Goal: Transaction & Acquisition: Purchase product/service

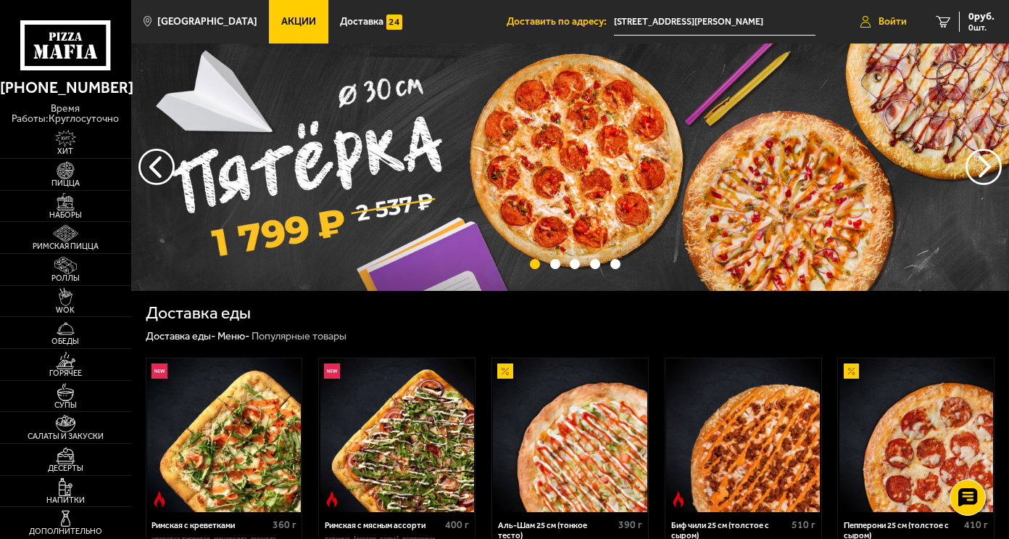
click at [894, 20] on span "Войти" at bounding box center [892, 22] width 28 height 10
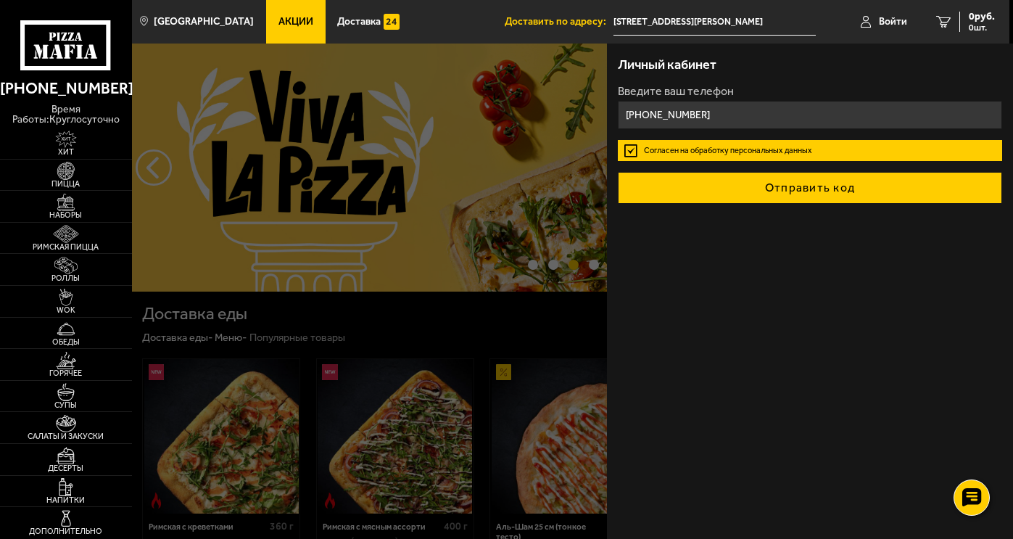
type input "[PHONE_NUMBER]"
click at [859, 186] on button "Отправить код" at bounding box center [810, 188] width 385 height 32
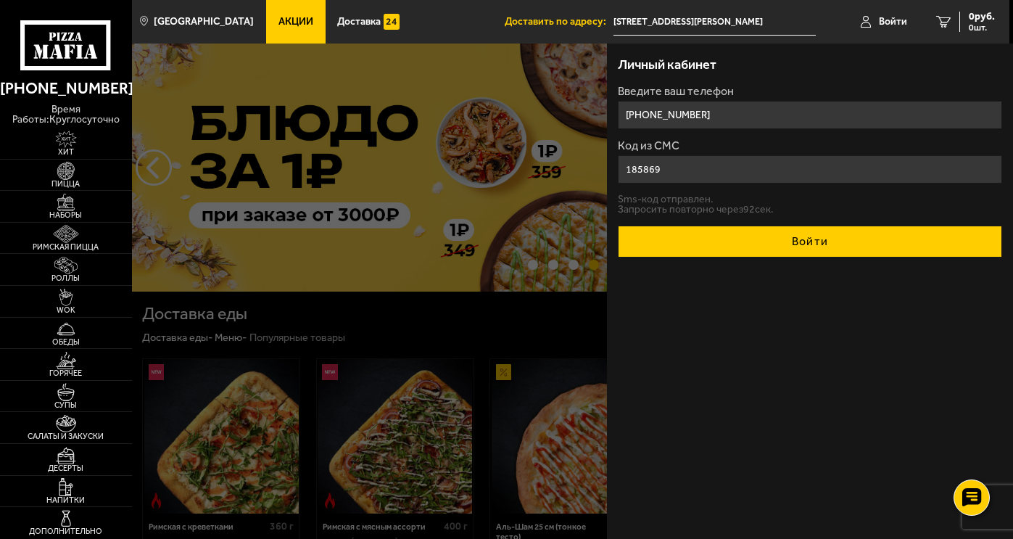
type input "185869"
click at [873, 230] on button "Войти" at bounding box center [810, 241] width 385 height 32
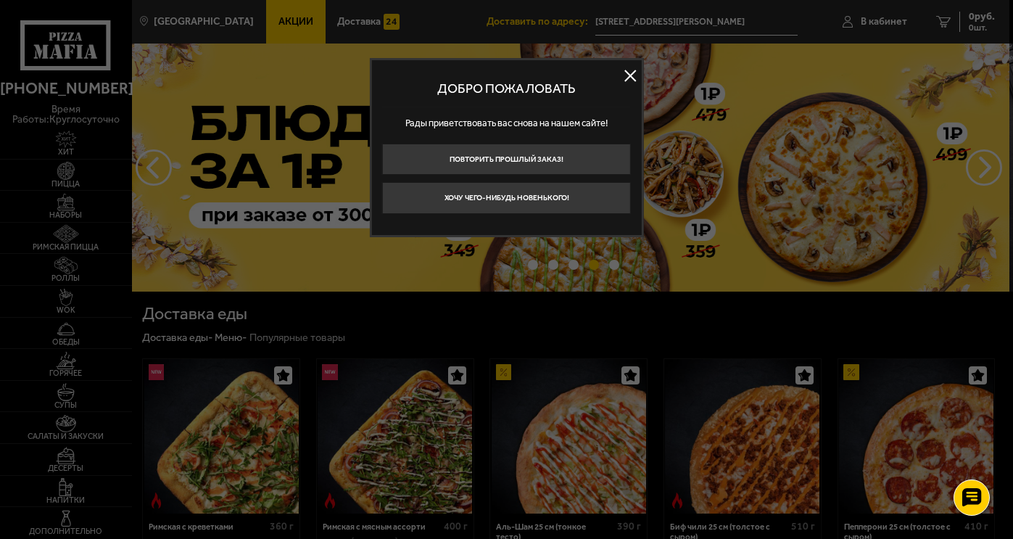
click at [633, 75] on button at bounding box center [631, 76] width 22 height 22
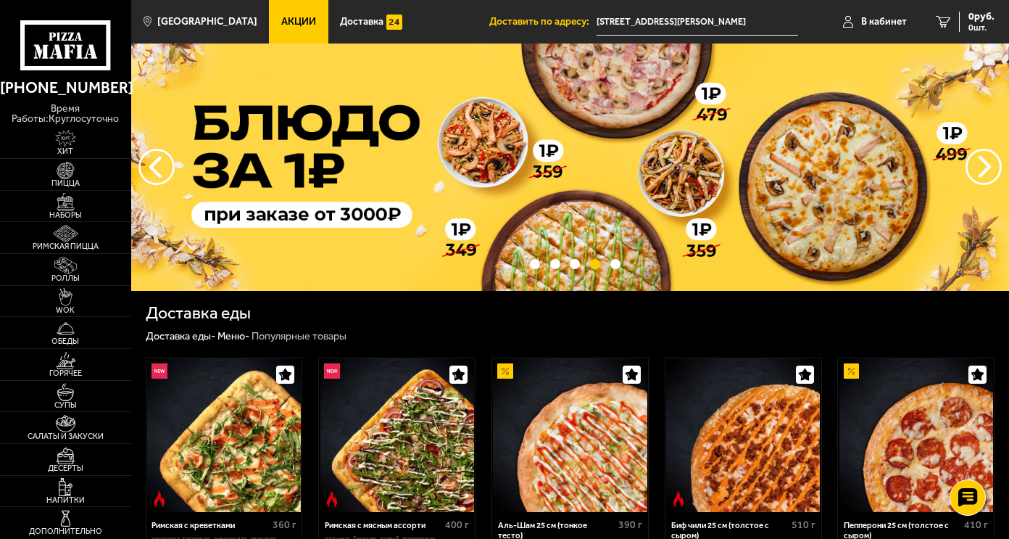
click at [986, 165] on button "предыдущий" at bounding box center [983, 167] width 36 height 36
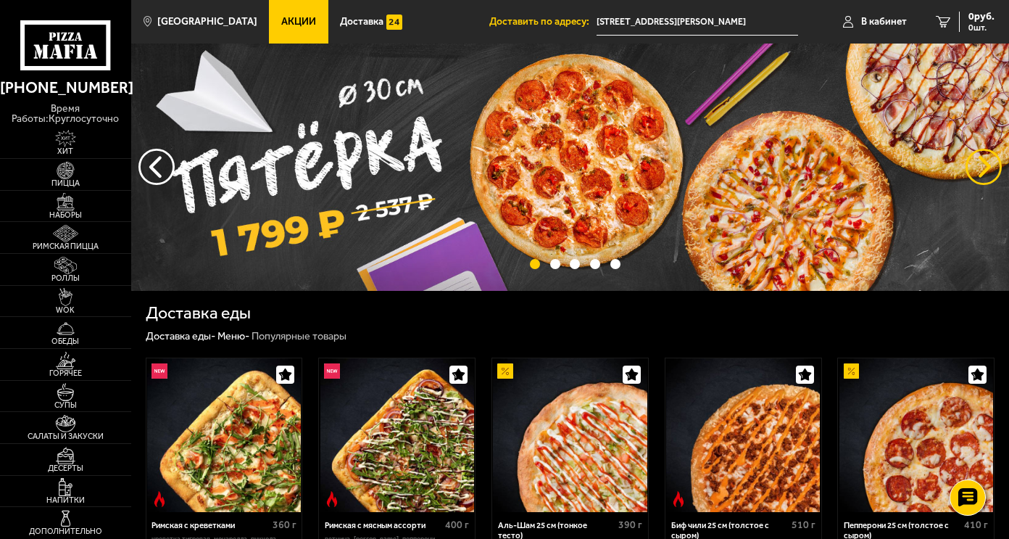
click at [985, 163] on button "предыдущий" at bounding box center [983, 167] width 36 height 36
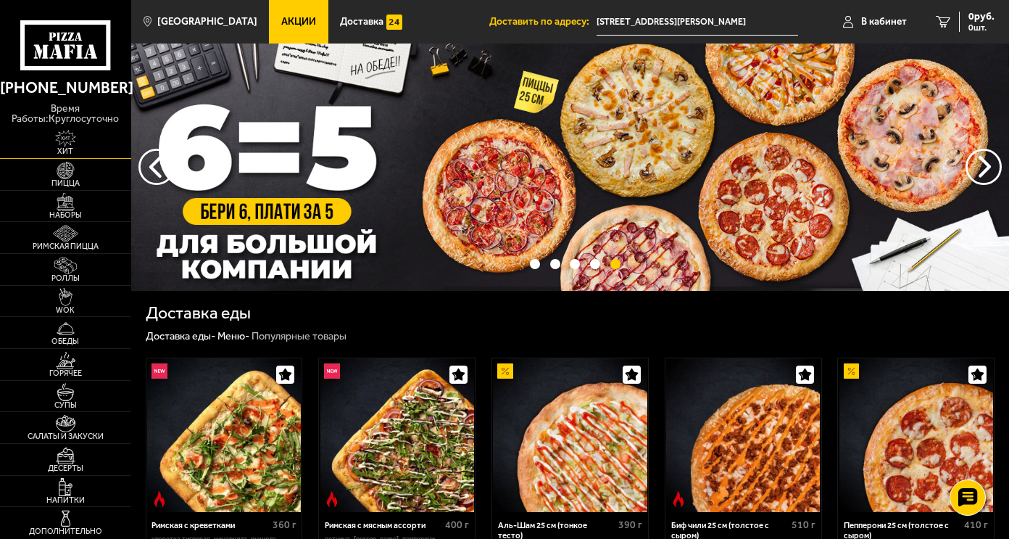
click at [75, 140] on img at bounding box center [66, 138] width 41 height 17
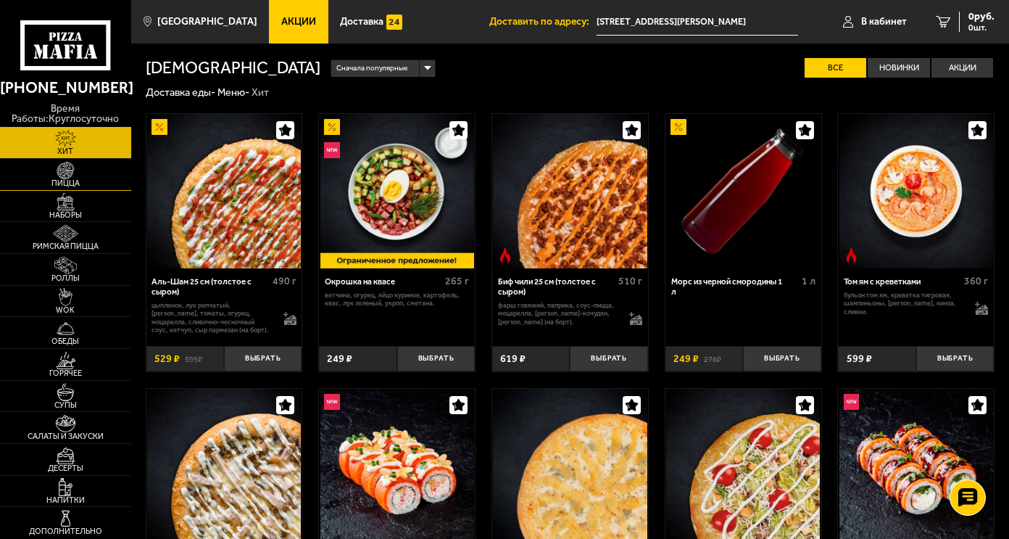
click at [69, 180] on span "Пицца" at bounding box center [65, 183] width 131 height 8
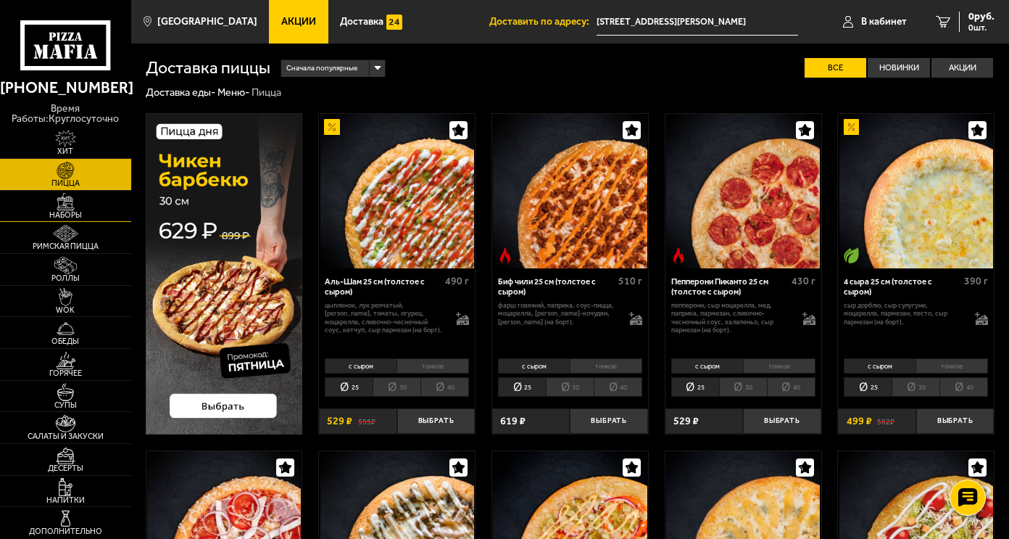
click at [70, 212] on span "Наборы" at bounding box center [65, 215] width 131 height 8
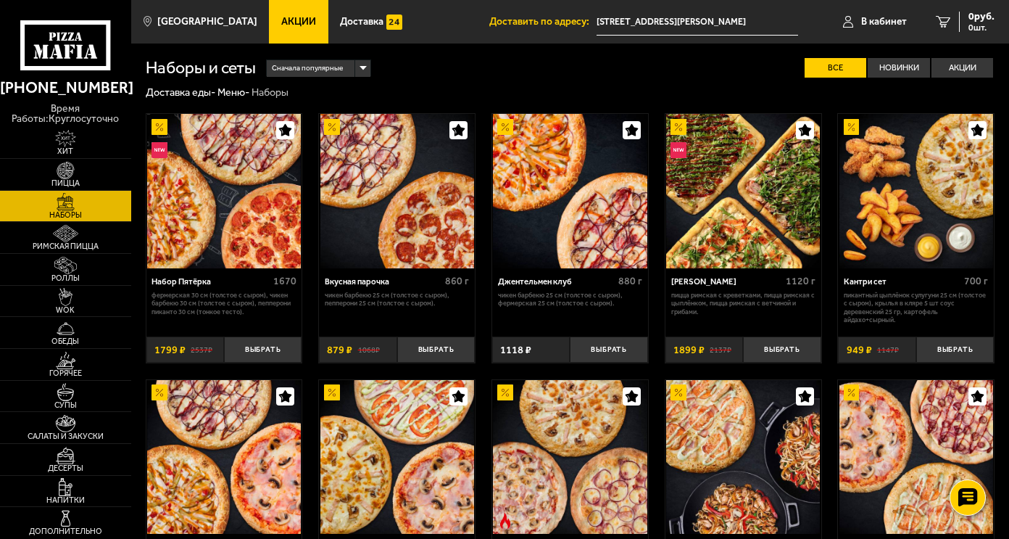
click at [902, 199] on img at bounding box center [916, 191] width 154 height 154
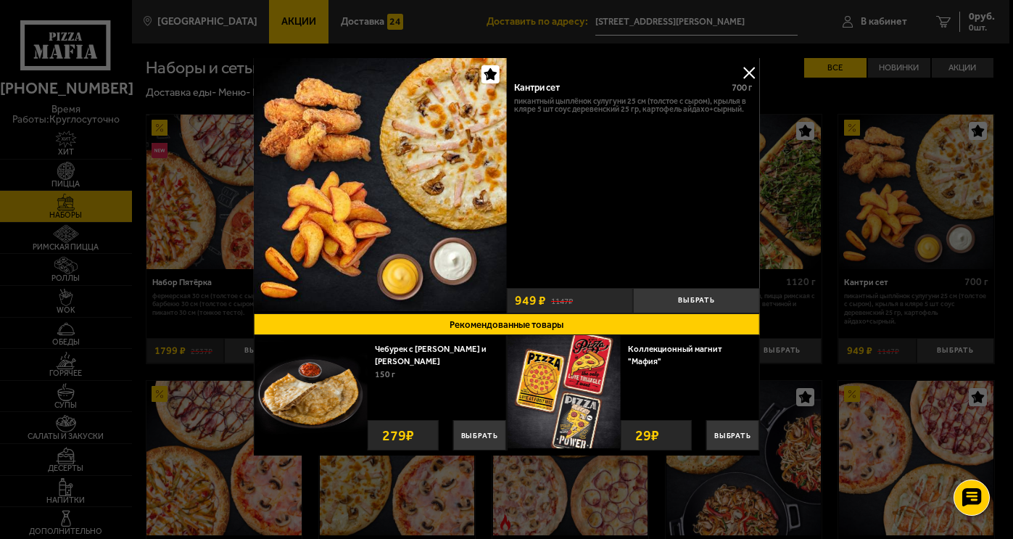
click at [746, 69] on button at bounding box center [749, 73] width 22 height 22
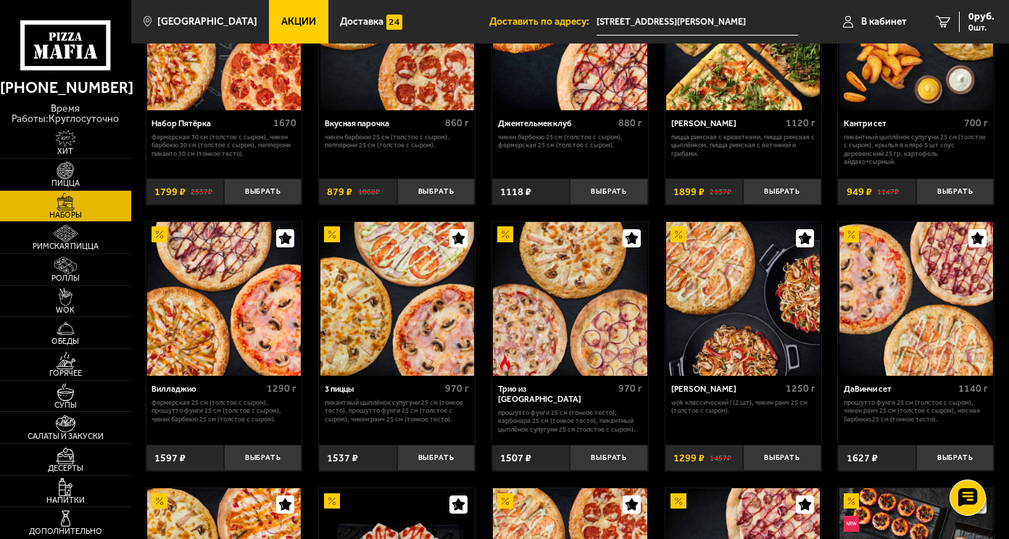
scroll to position [174, 0]
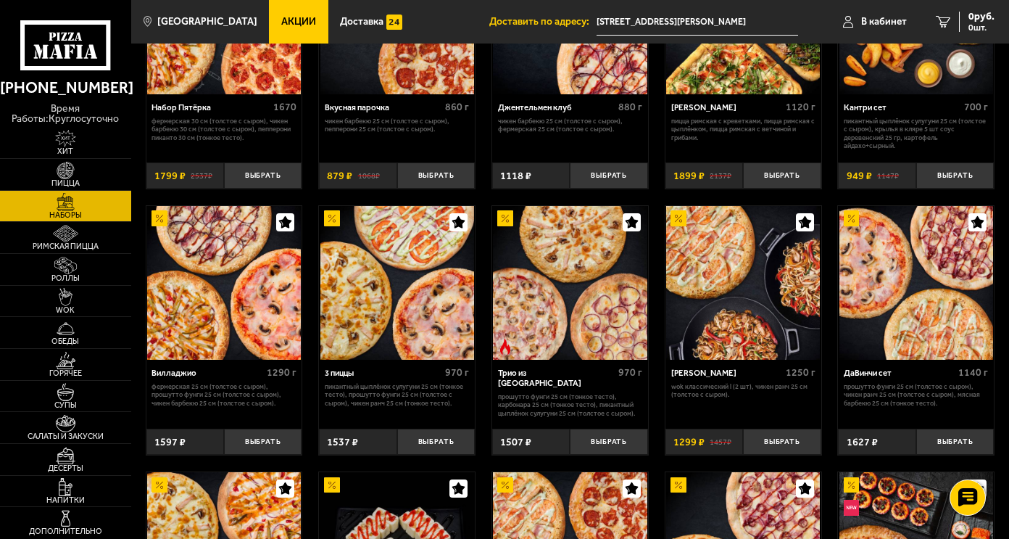
click at [723, 291] on img at bounding box center [743, 283] width 154 height 154
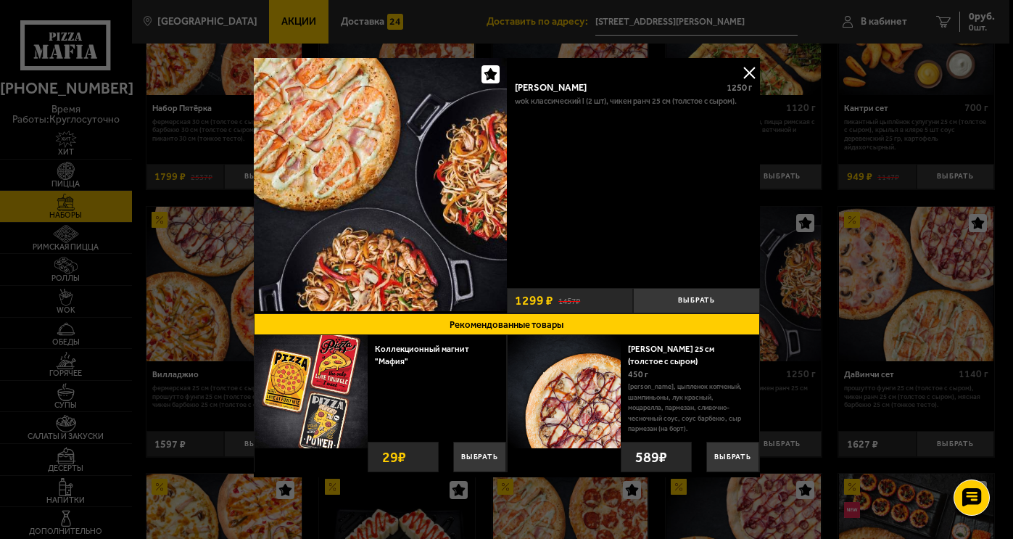
click at [745, 68] on button at bounding box center [749, 73] width 22 height 22
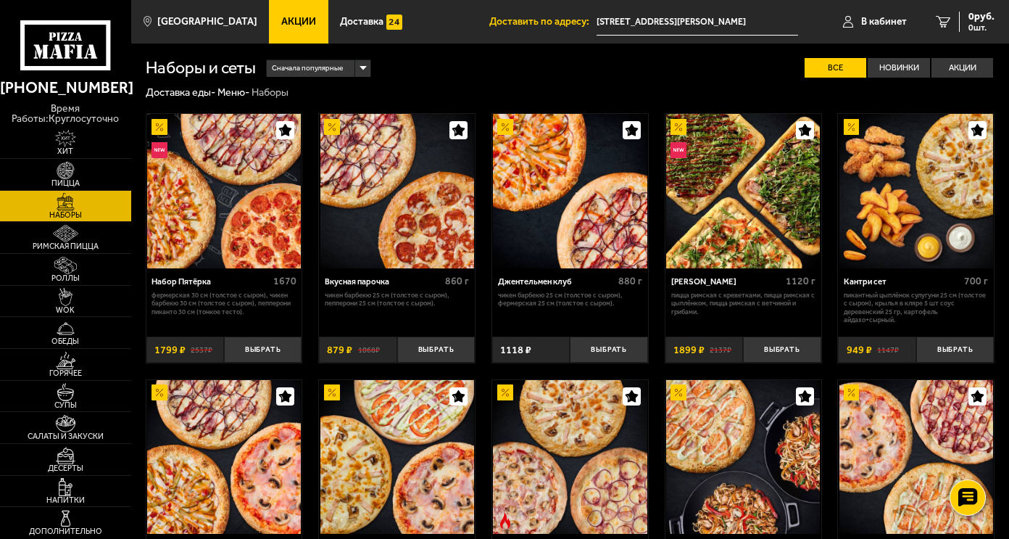
click at [86, 54] on icon at bounding box center [65, 45] width 91 height 50
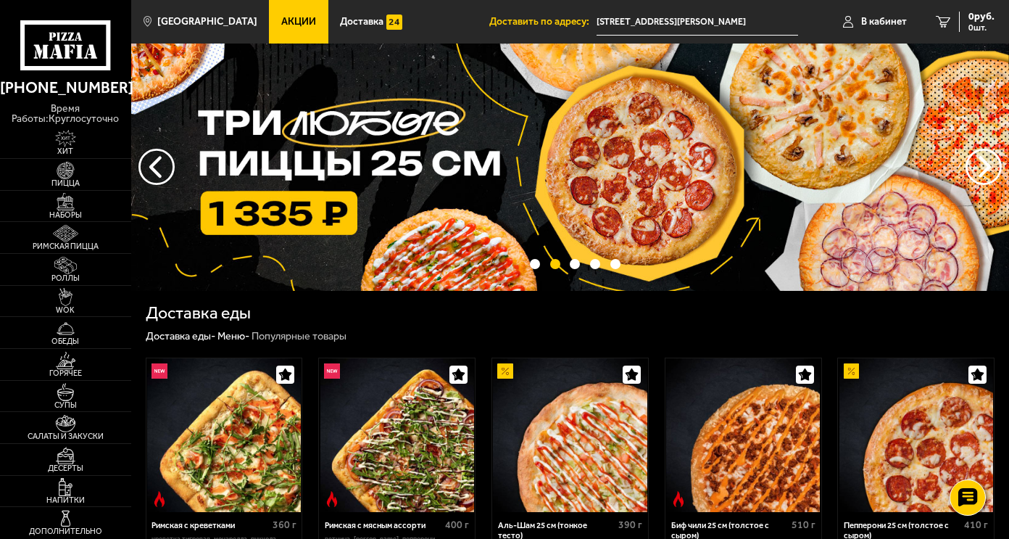
click at [525, 179] on img at bounding box center [570, 166] width 878 height 247
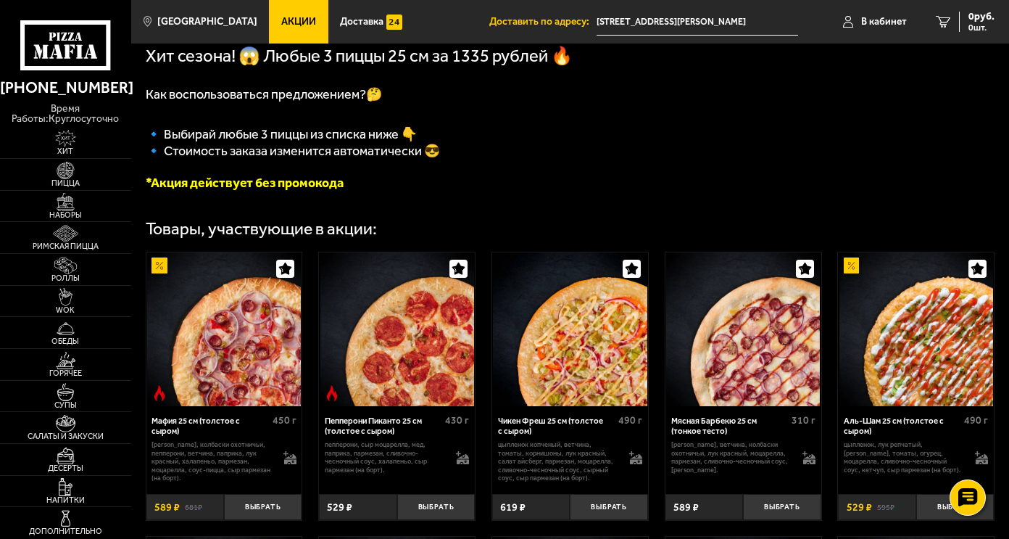
scroll to position [319, 0]
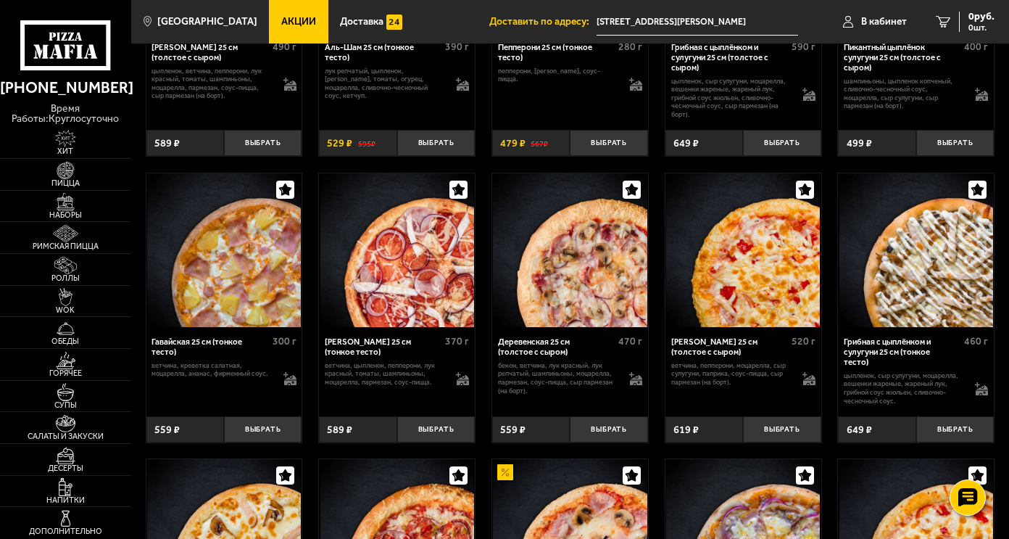
scroll to position [1247, 0]
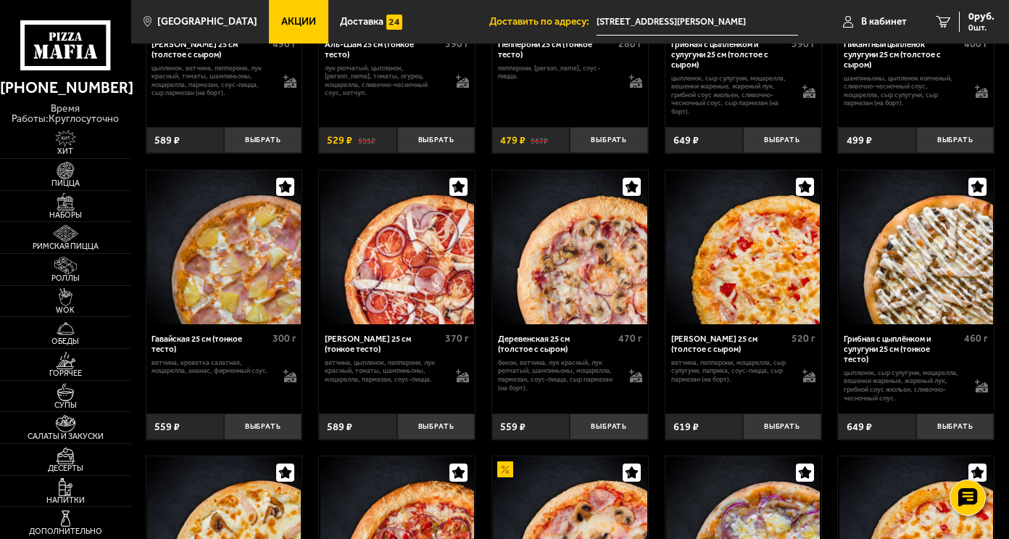
click at [632, 193] on icon "button" at bounding box center [632, 186] width 12 height 12
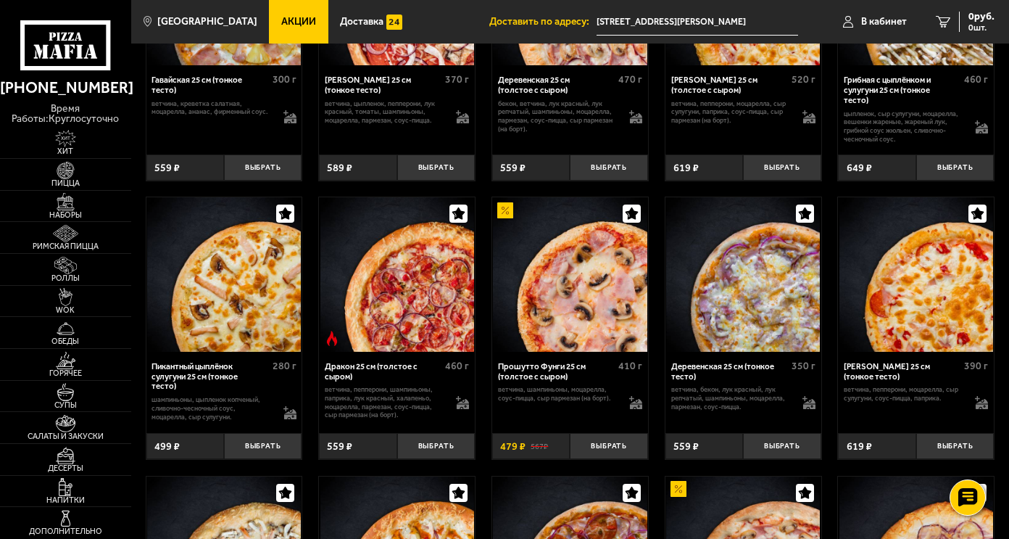
scroll to position [1508, 0]
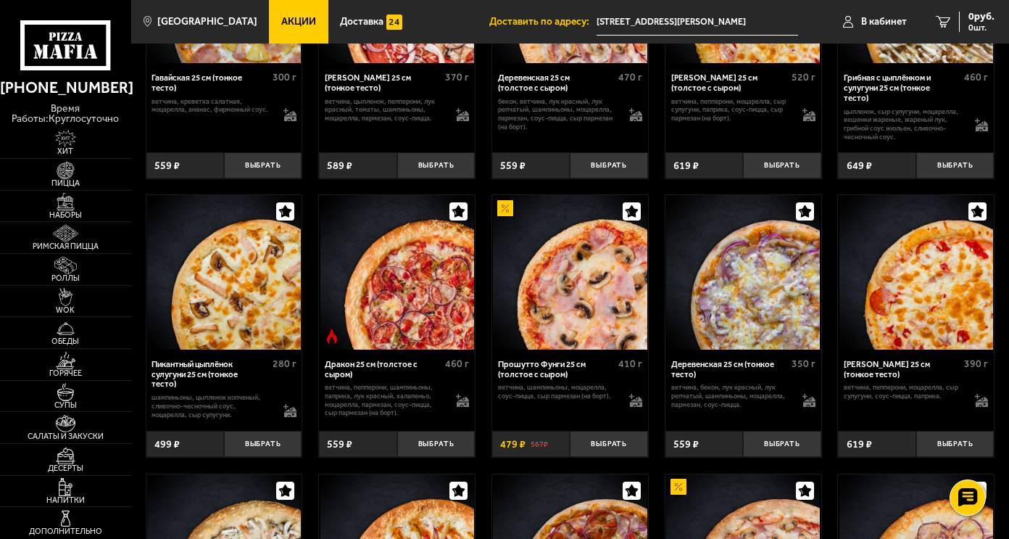
click at [804, 217] on icon "button" at bounding box center [804, 211] width 12 height 12
click at [626, 218] on icon "button" at bounding box center [632, 211] width 14 height 14
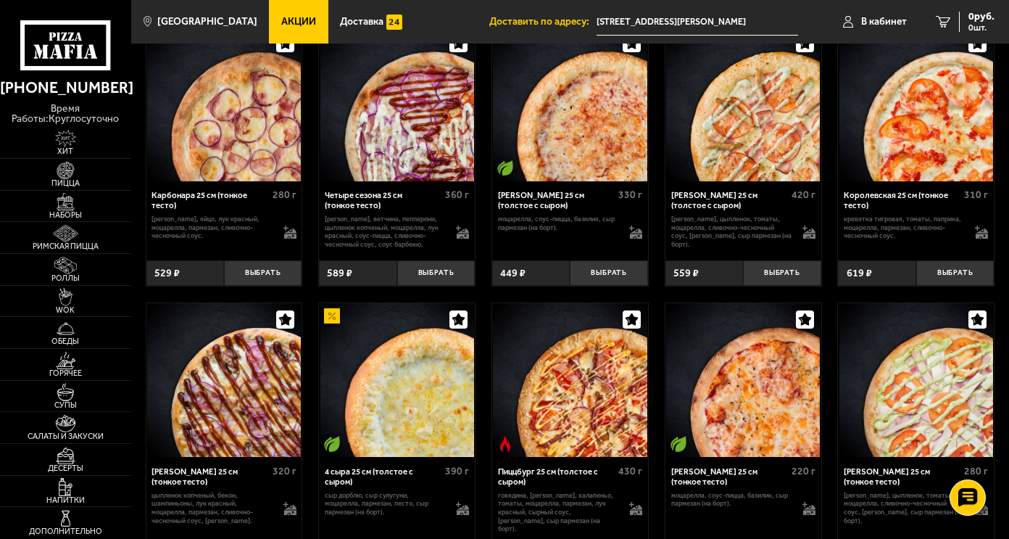
scroll to position [2493, 0]
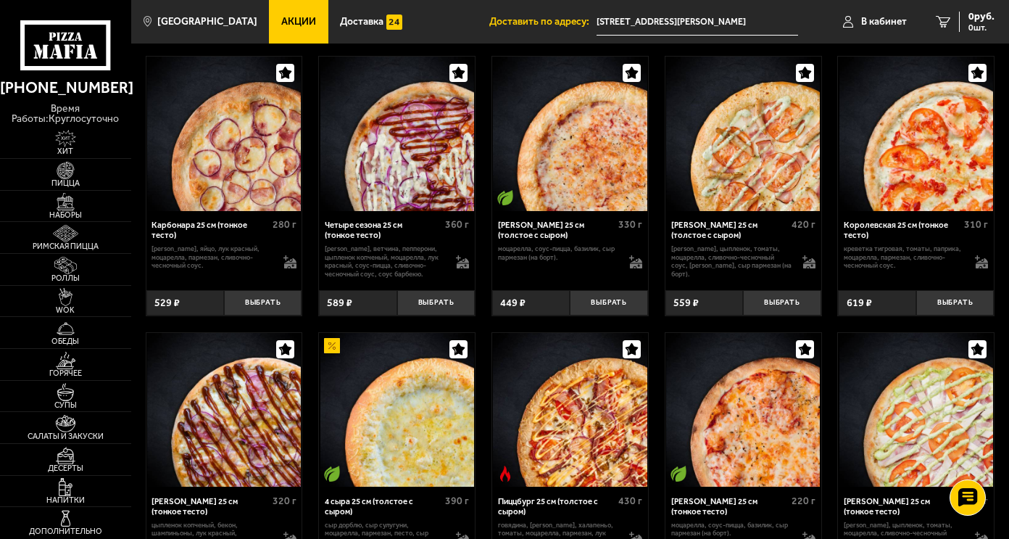
click at [979, 79] on icon "button" at bounding box center [977, 73] width 12 height 12
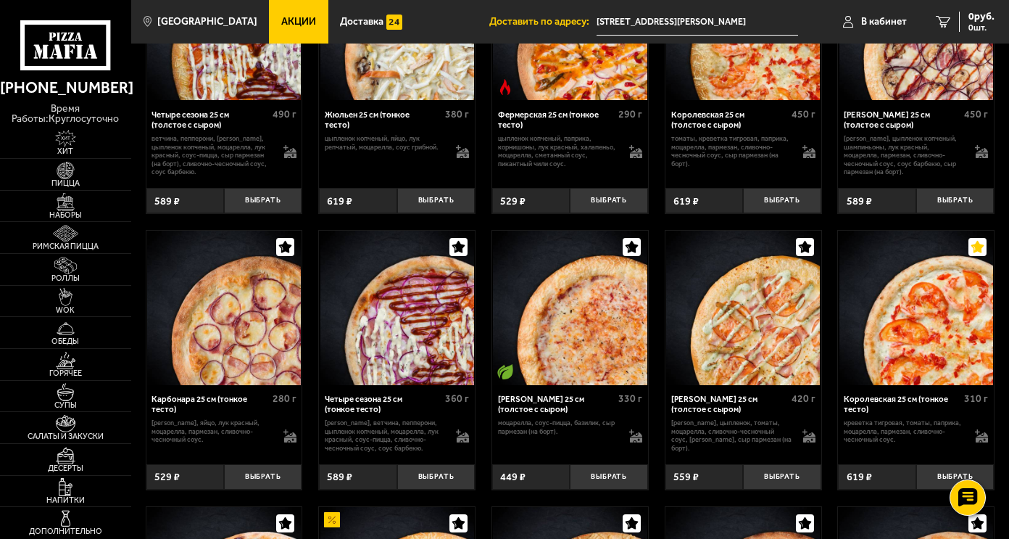
scroll to position [2261, 0]
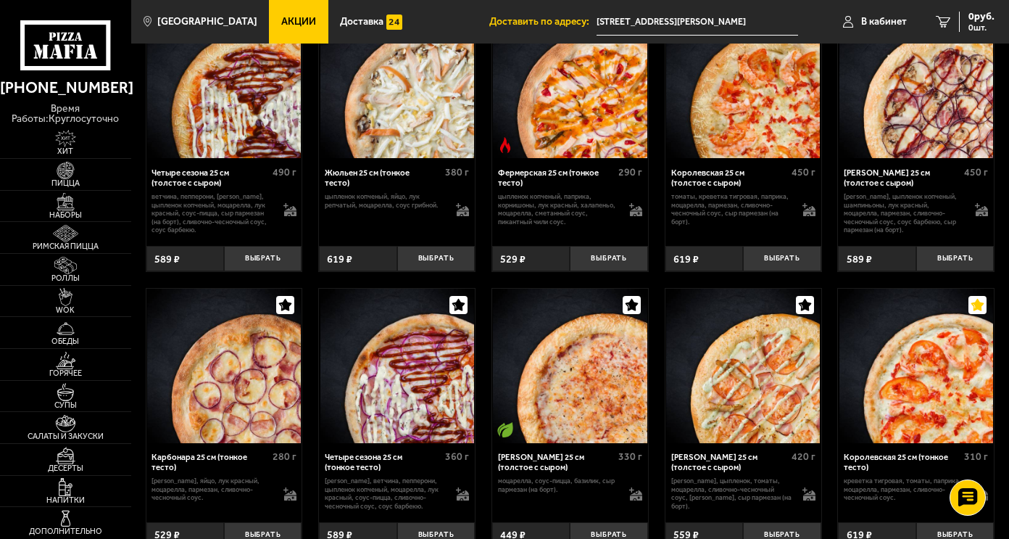
click at [283, 311] on icon "button" at bounding box center [285, 305] width 12 height 12
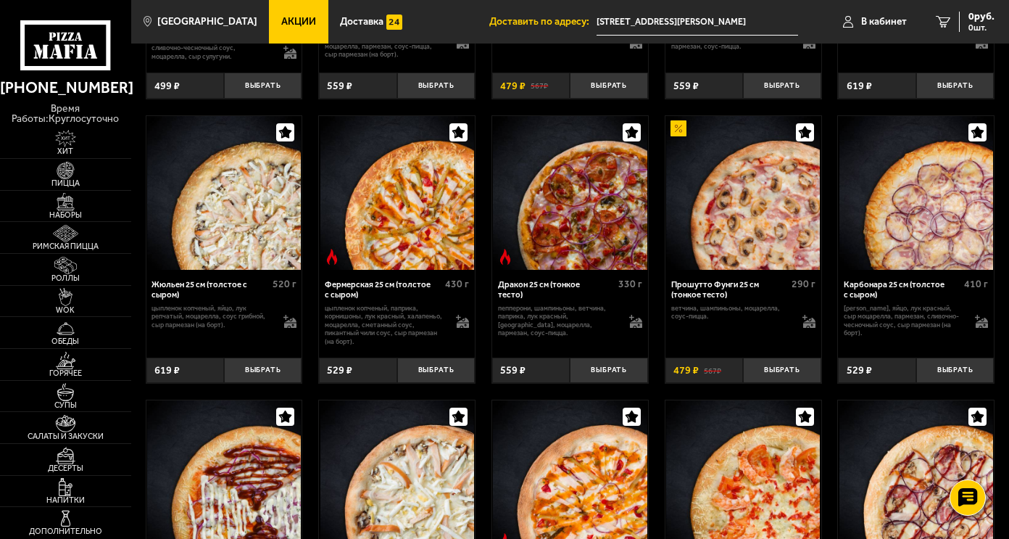
scroll to position [1856, 0]
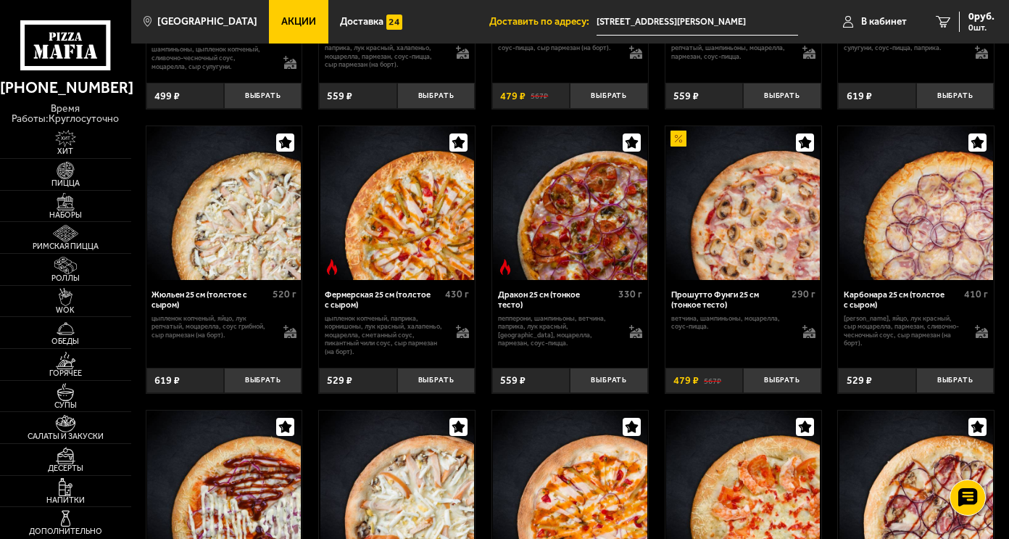
click at [807, 148] on icon "button" at bounding box center [804, 142] width 12 height 12
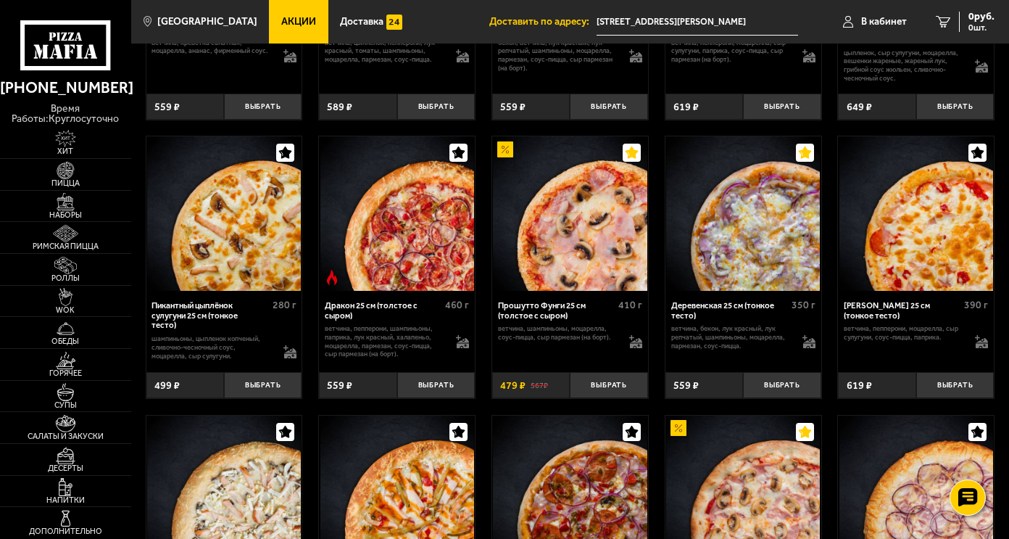
scroll to position [1566, 0]
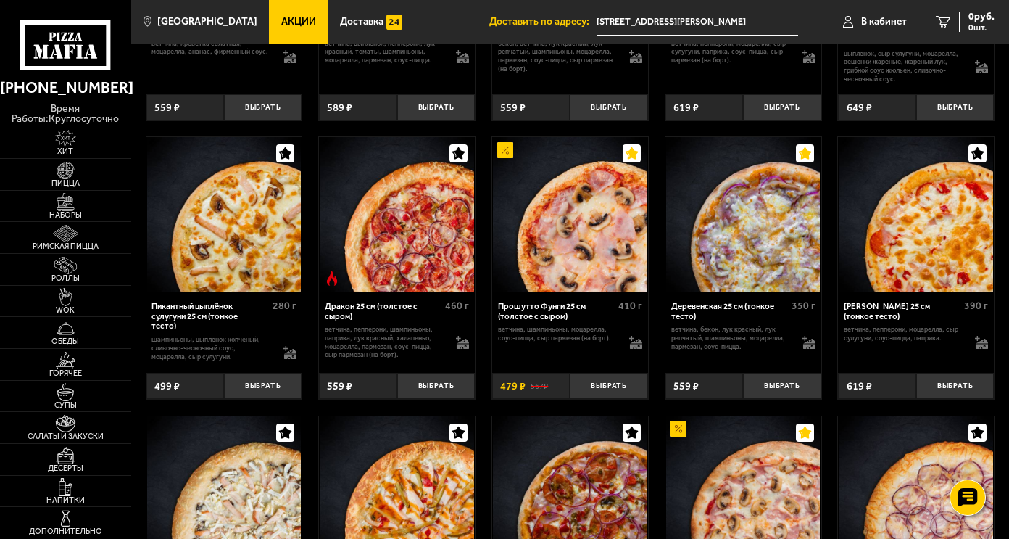
click at [639, 158] on button "button" at bounding box center [632, 153] width 18 height 18
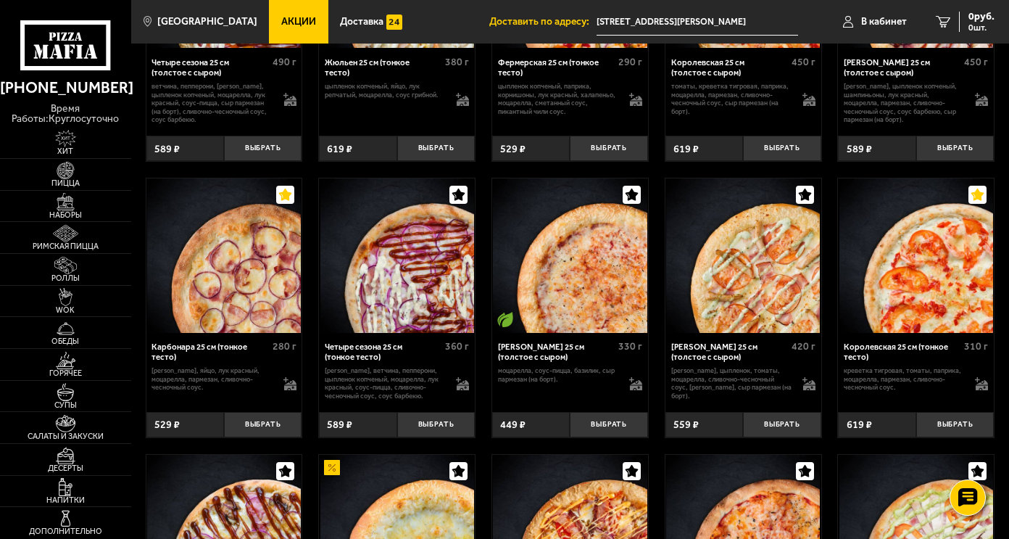
scroll to position [2377, 0]
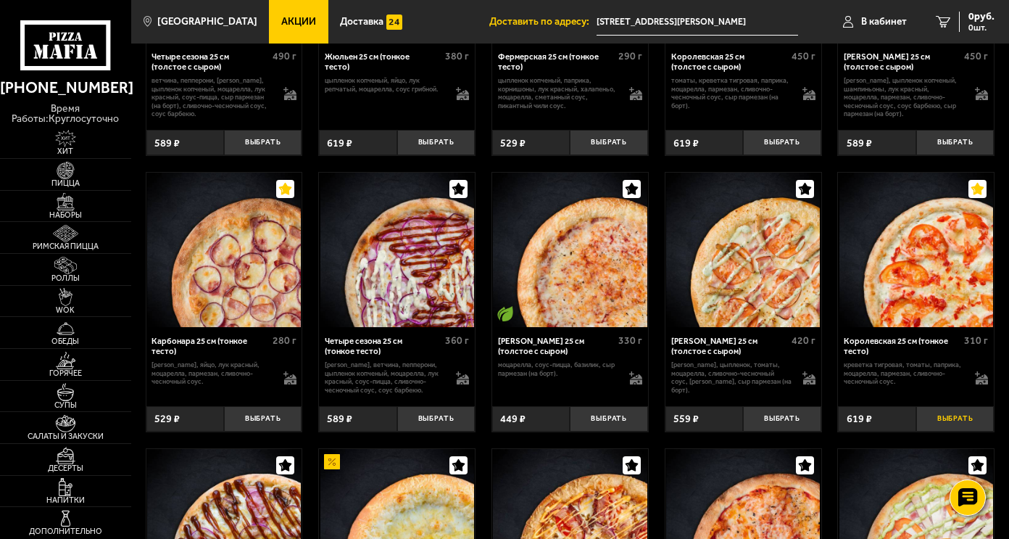
click at [947, 431] on button "Выбрать" at bounding box center [955, 419] width 78 height 26
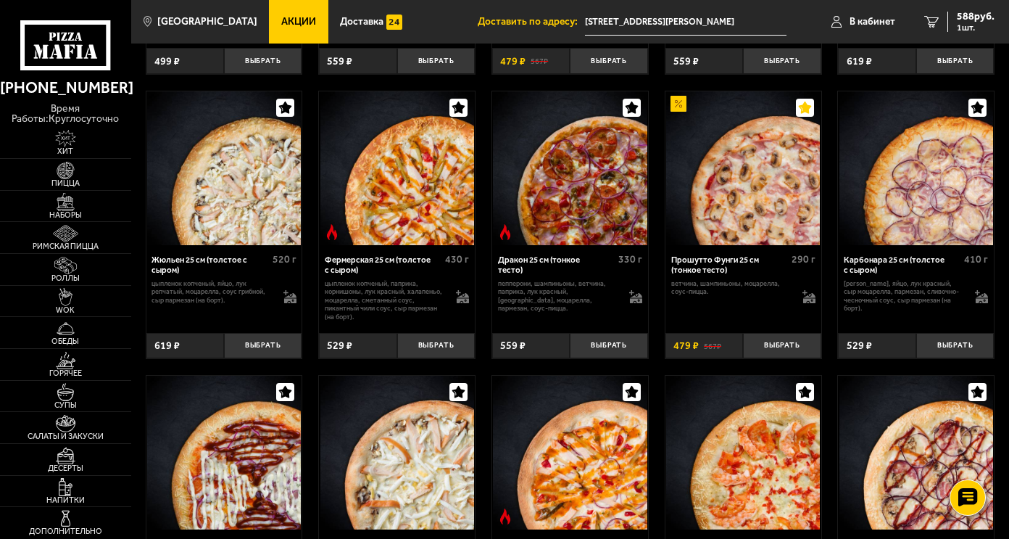
scroll to position [1885, 0]
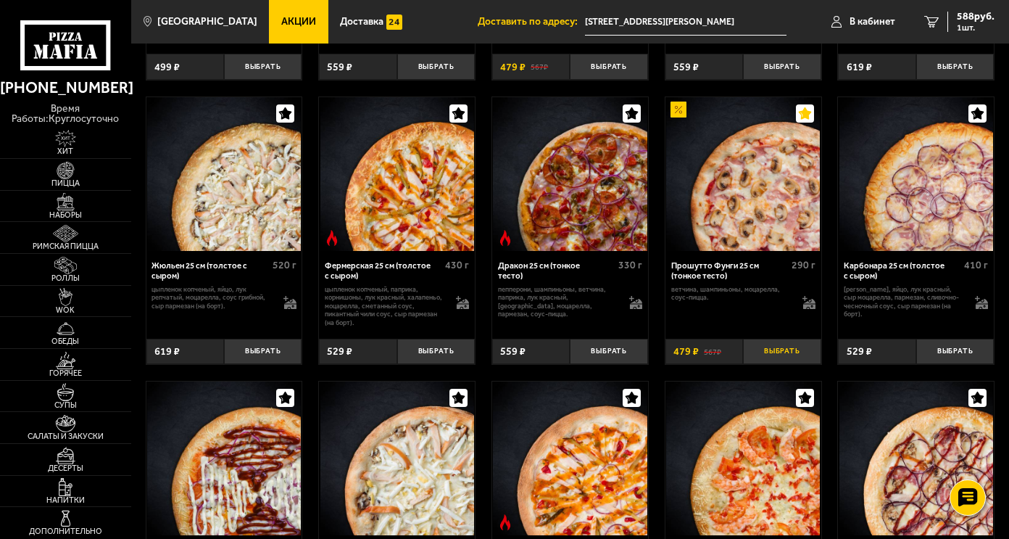
click at [778, 362] on button "Выбрать" at bounding box center [782, 351] width 78 height 26
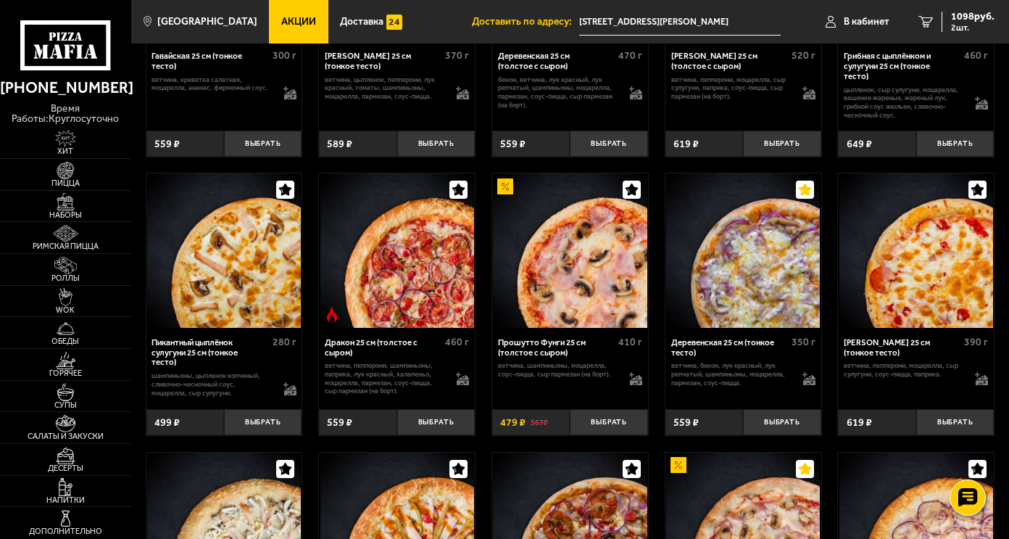
scroll to position [1537, 0]
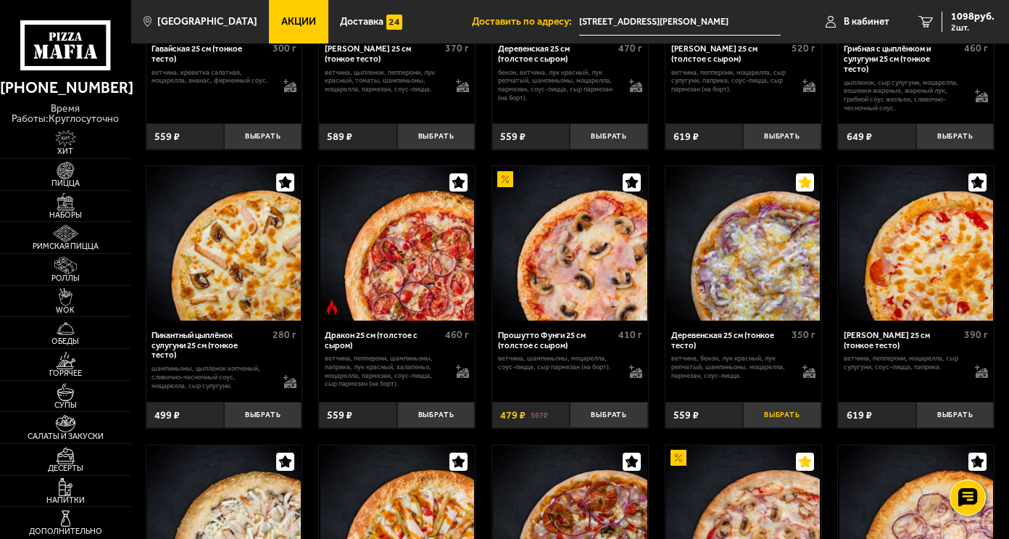
click at [785, 426] on button "Выбрать" at bounding box center [782, 415] width 78 height 26
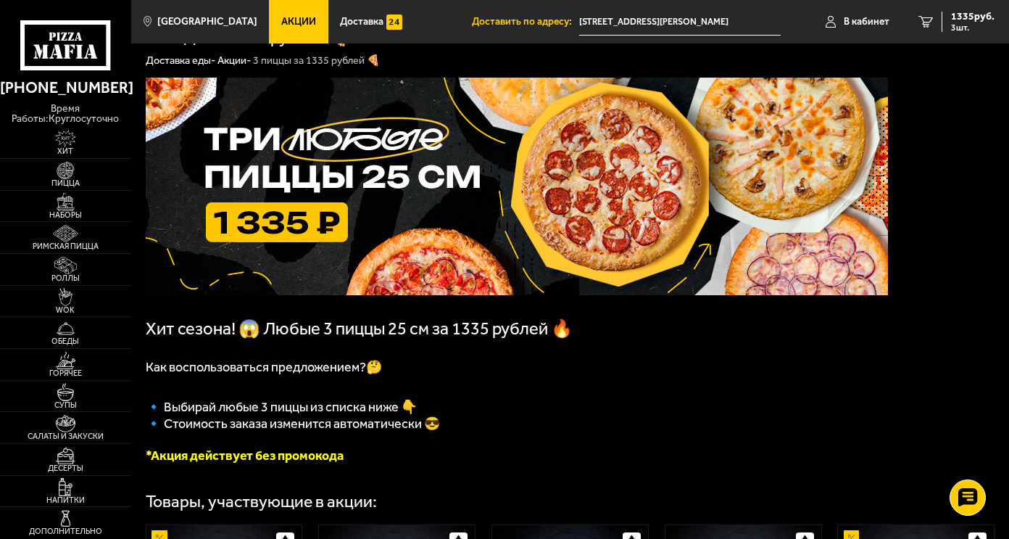
scroll to position [0, 0]
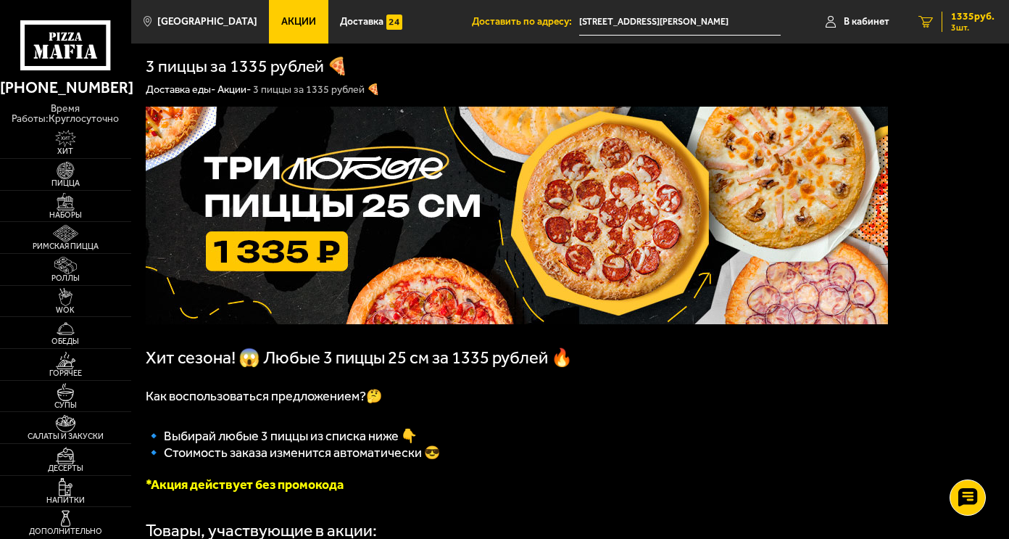
click at [928, 18] on icon "3" at bounding box center [925, 22] width 14 height 12
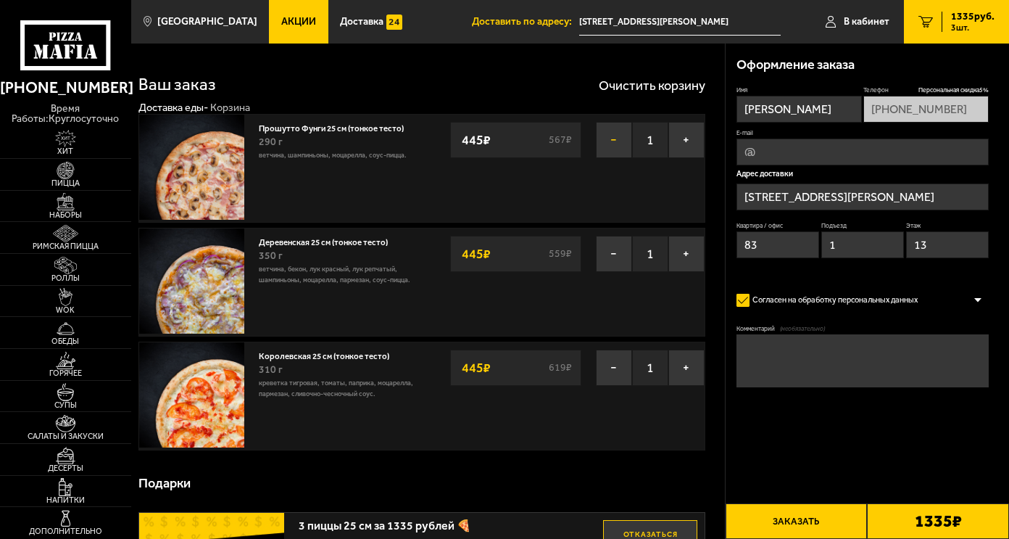
click at [613, 140] on button "−" at bounding box center [614, 140] width 36 height 36
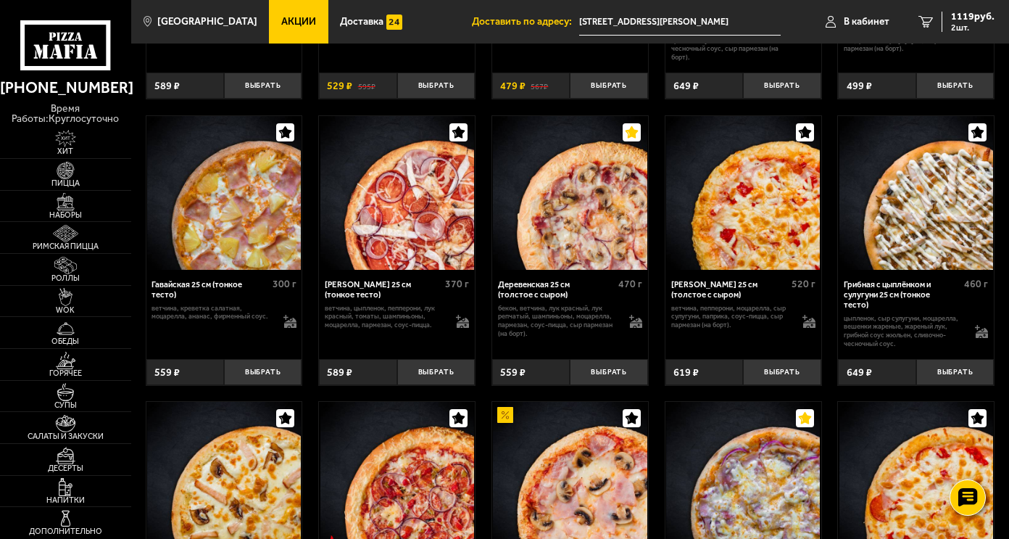
scroll to position [1334, 0]
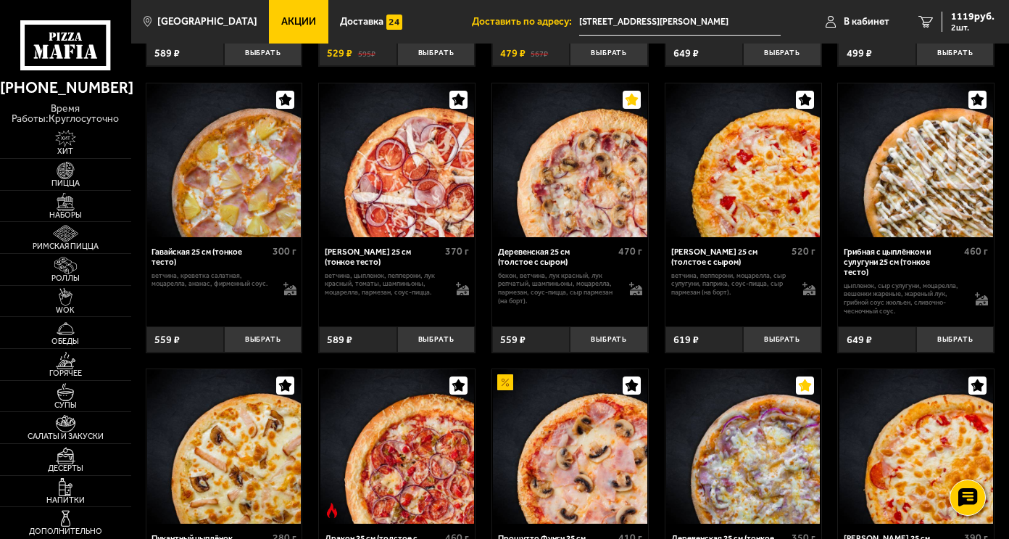
click at [636, 106] on icon "button" at bounding box center [632, 100] width 12 height 12
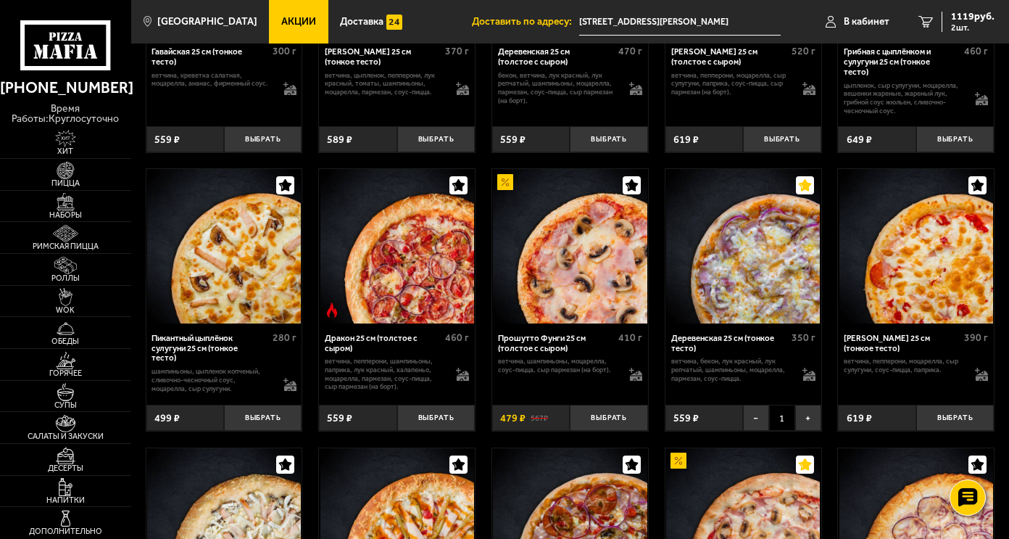
scroll to position [1566, 0]
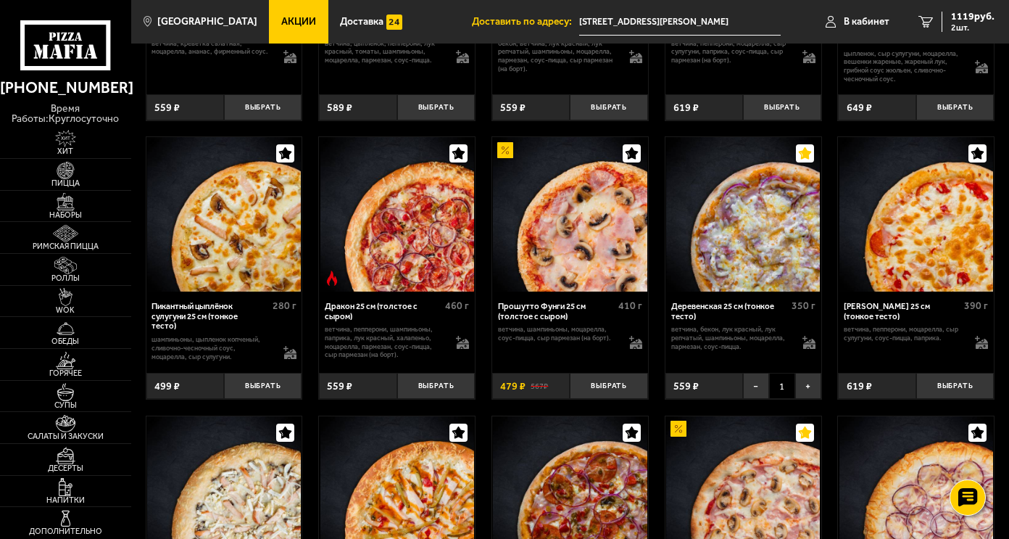
click at [800, 159] on icon "button" at bounding box center [804, 153] width 12 height 12
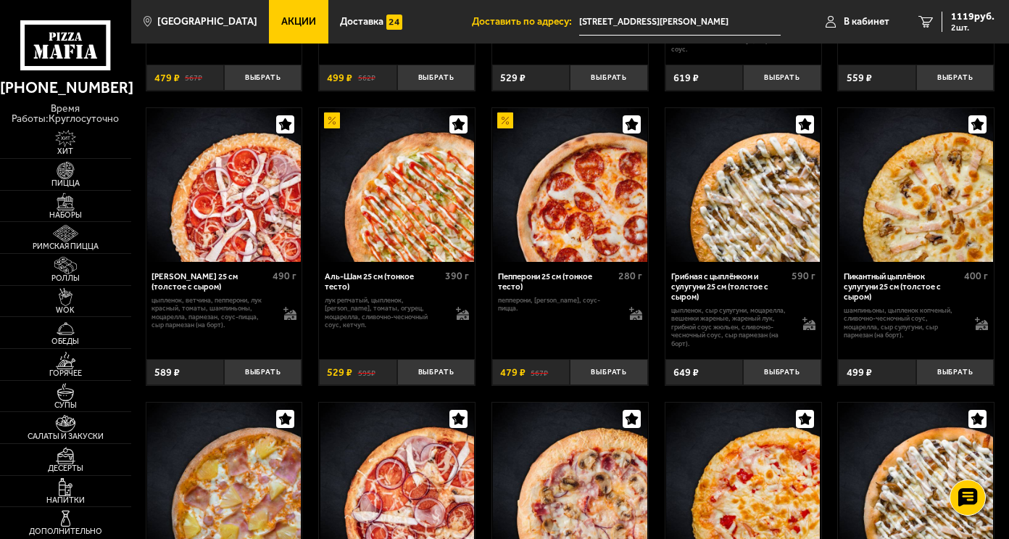
scroll to position [986, 0]
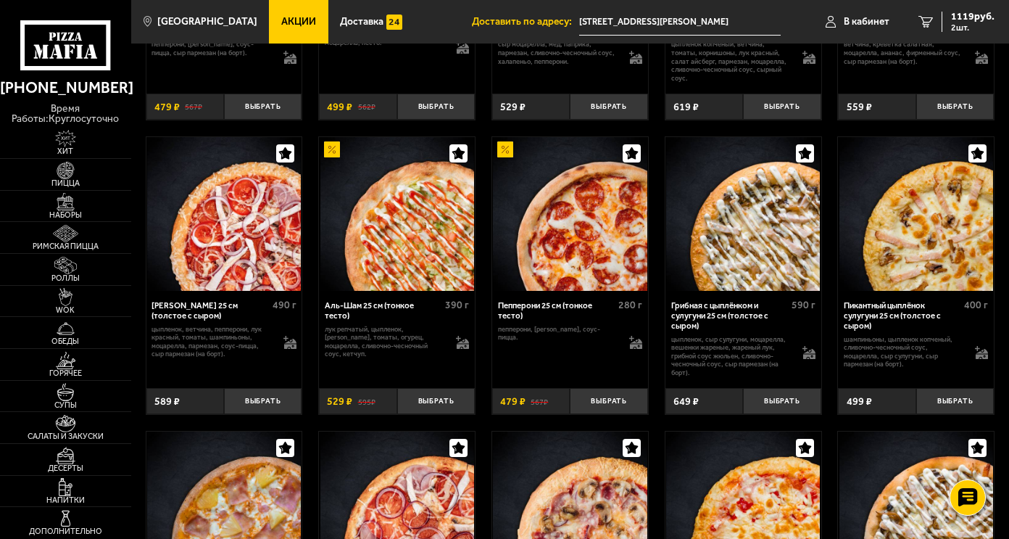
click at [808, 159] on icon "button" at bounding box center [804, 152] width 12 height 12
click at [798, 404] on button "Выбрать" at bounding box center [782, 401] width 78 height 26
click at [958, 23] on span "3 шт." at bounding box center [972, 27] width 43 height 9
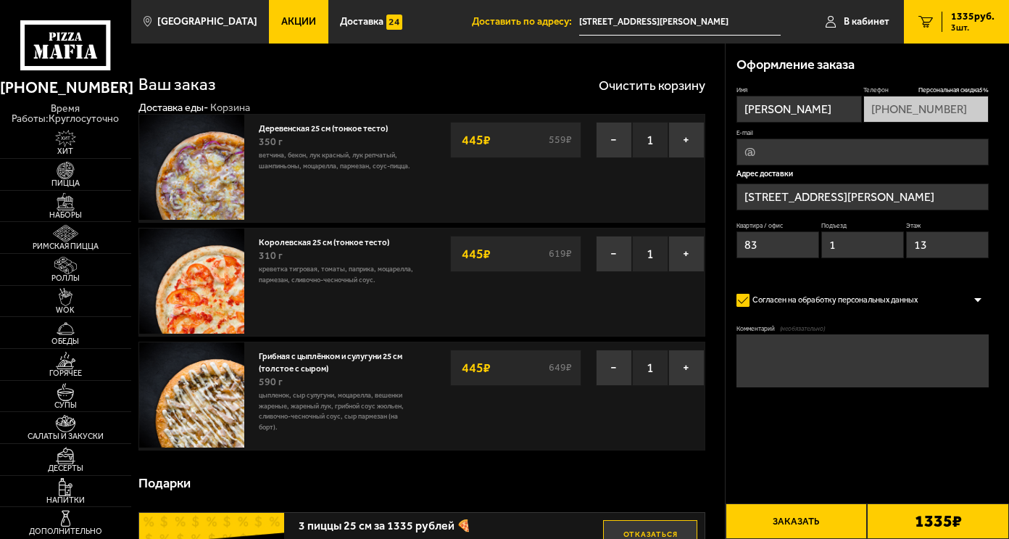
click at [677, 473] on div "Подарки" at bounding box center [422, 483] width 568 height 42
click at [816, 525] on button "Заказать" at bounding box center [797, 521] width 142 height 36
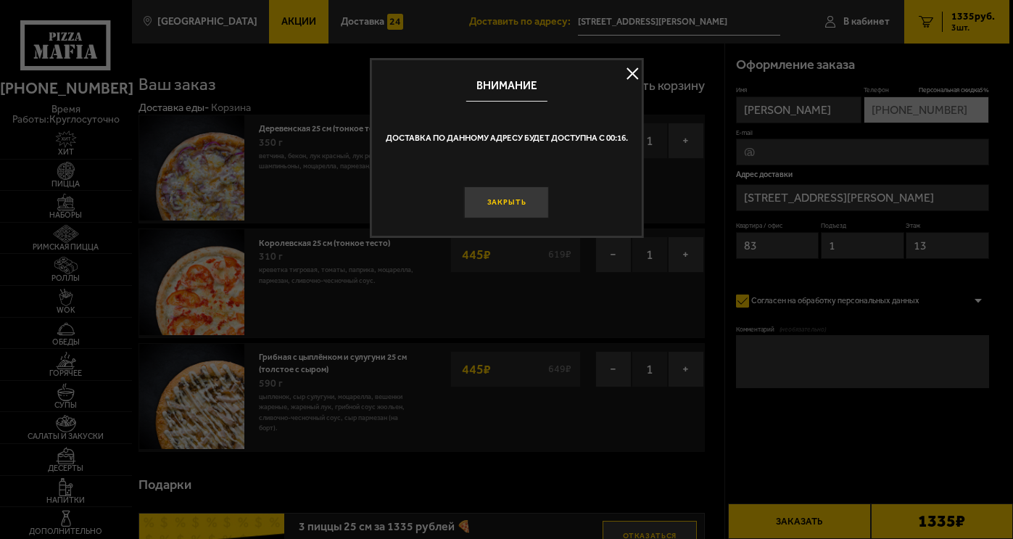
click at [507, 204] on button "Закрыть" at bounding box center [506, 202] width 84 height 32
